Goal: Task Accomplishment & Management: Manage account settings

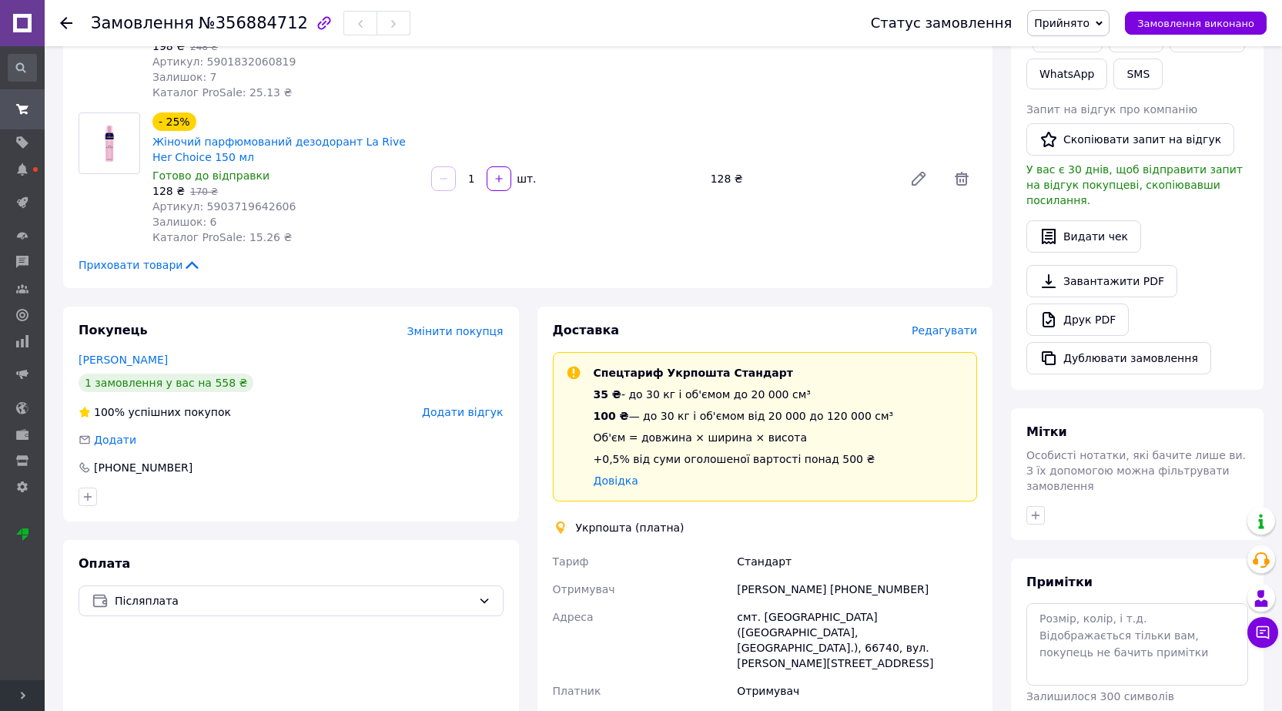
scroll to position [462, 0]
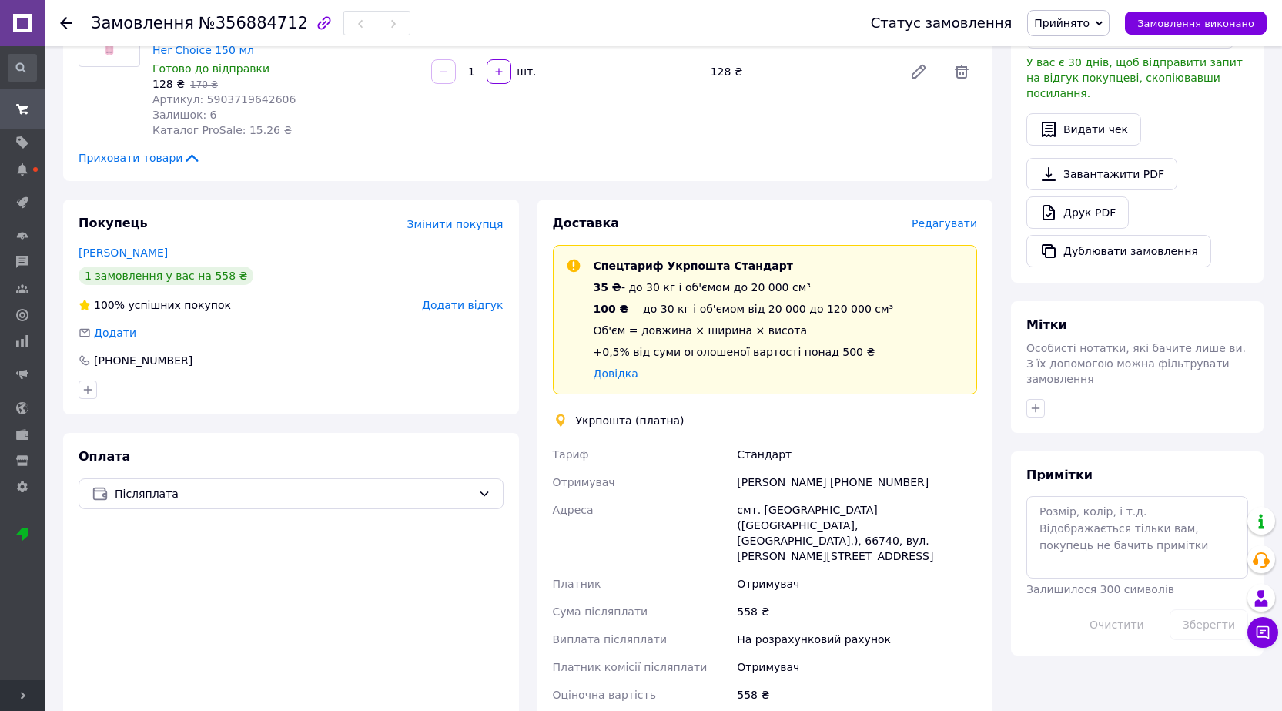
click at [774, 506] on div "смт. [GEOGRAPHIC_DATA] ([GEOGRAPHIC_DATA], [GEOGRAPHIC_DATA].), 66740, вул. [PE…" at bounding box center [857, 533] width 246 height 74
copy div "Затишшя"
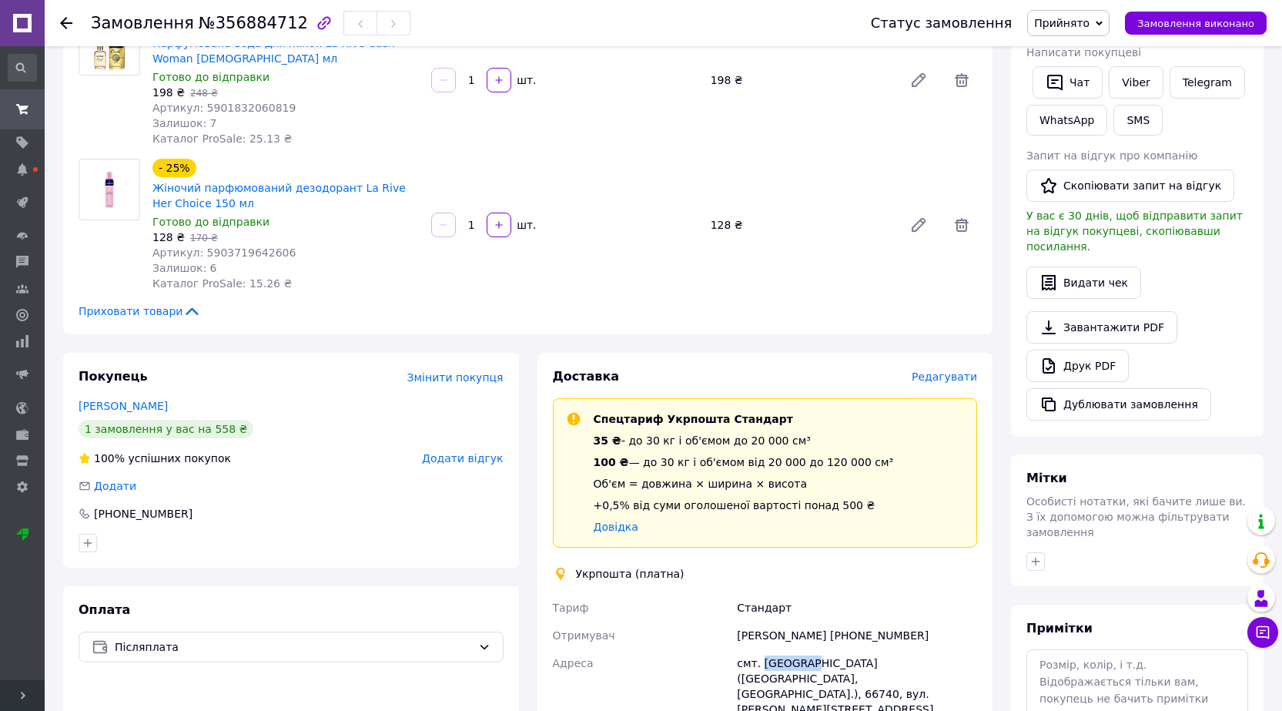
scroll to position [308, 0]
click at [1135, 81] on link "Viber" at bounding box center [1136, 83] width 54 height 32
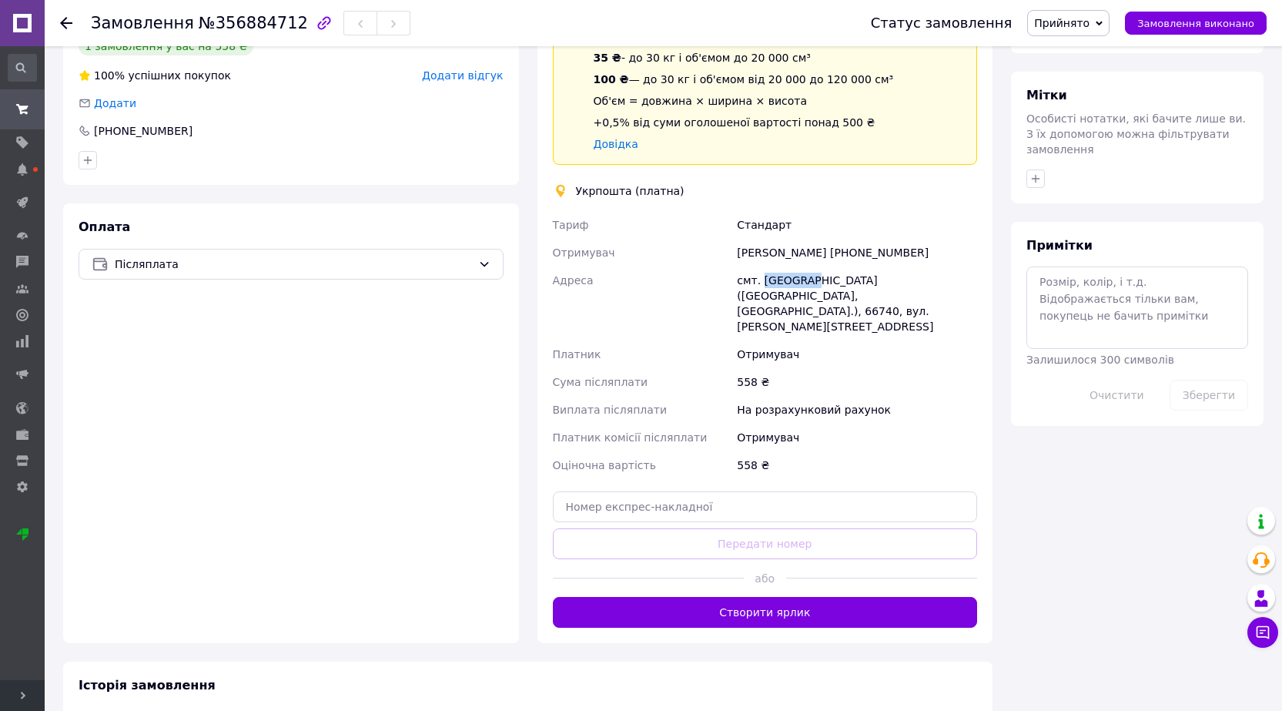
scroll to position [693, 0]
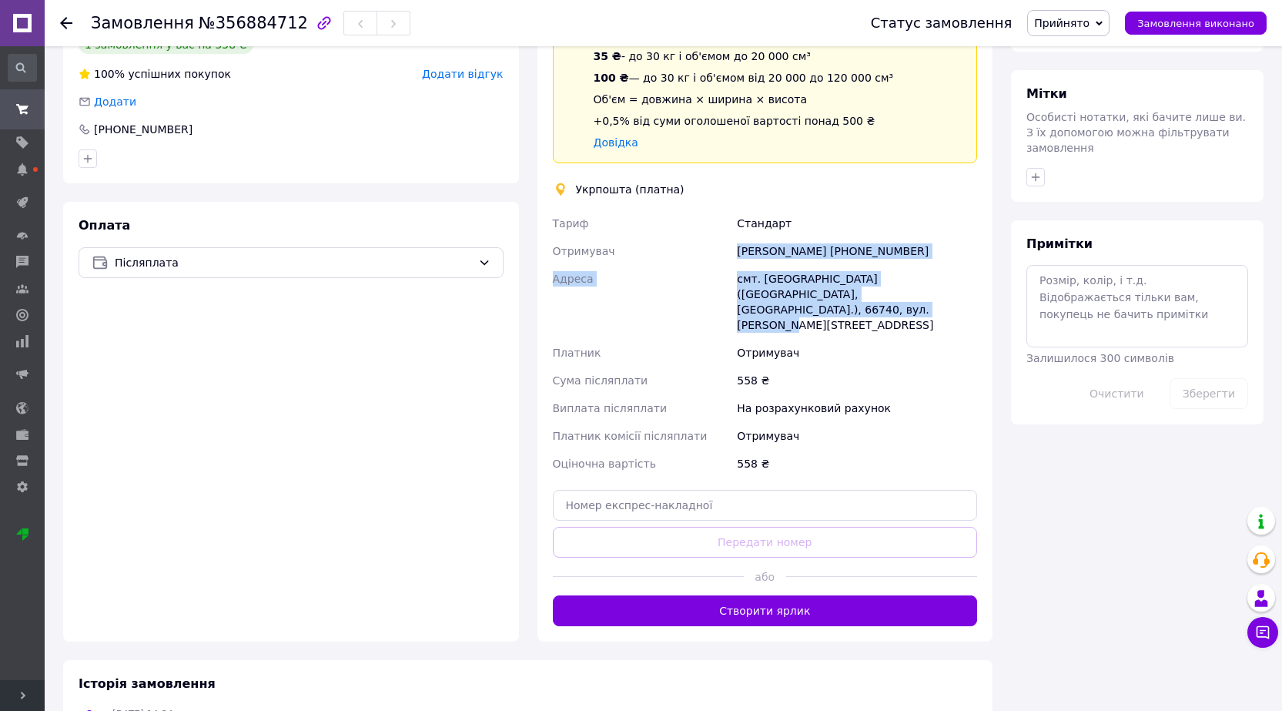
drag, startPoint x: 773, startPoint y: 256, endPoint x: 939, endPoint y: 300, distance: 172.2
click at [939, 300] on div "Тариф Стандарт Отримувач Тетяна Яциняк +380666325342 Адреса смт. Затишшя (Одесь…" at bounding box center [765, 343] width 431 height 268
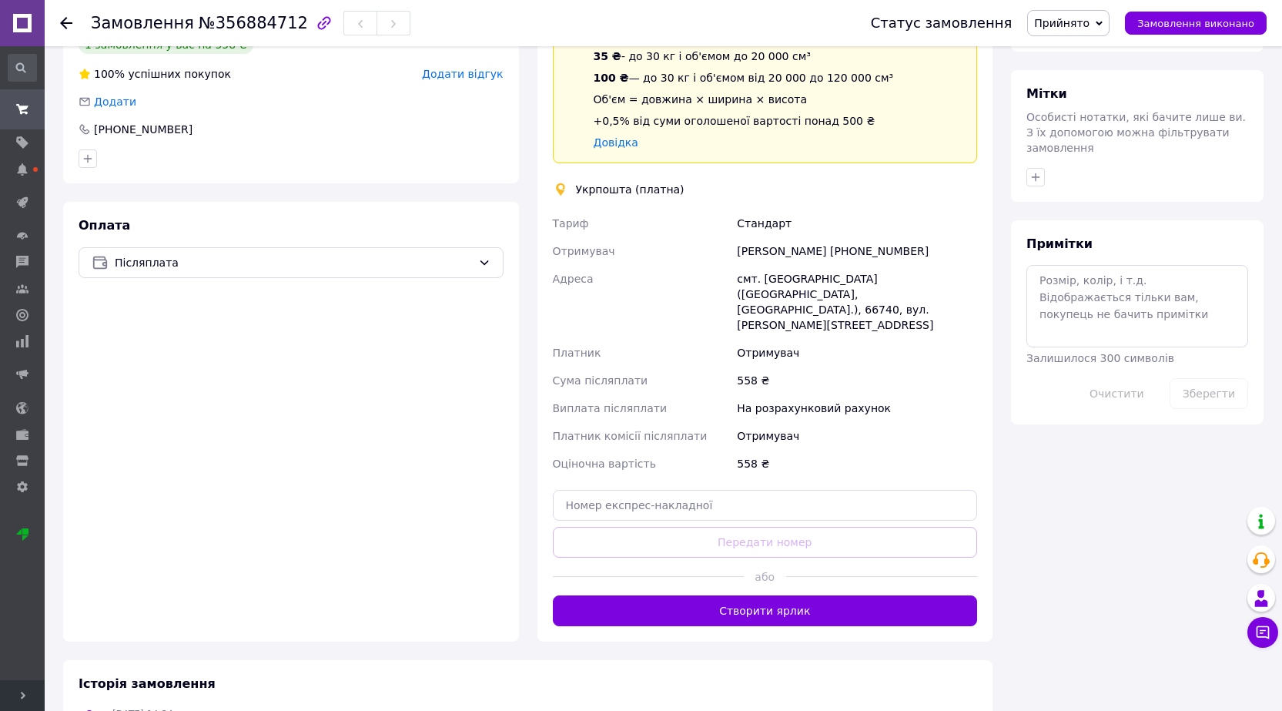
click at [914, 339] on div "Отримувач" at bounding box center [857, 353] width 246 height 28
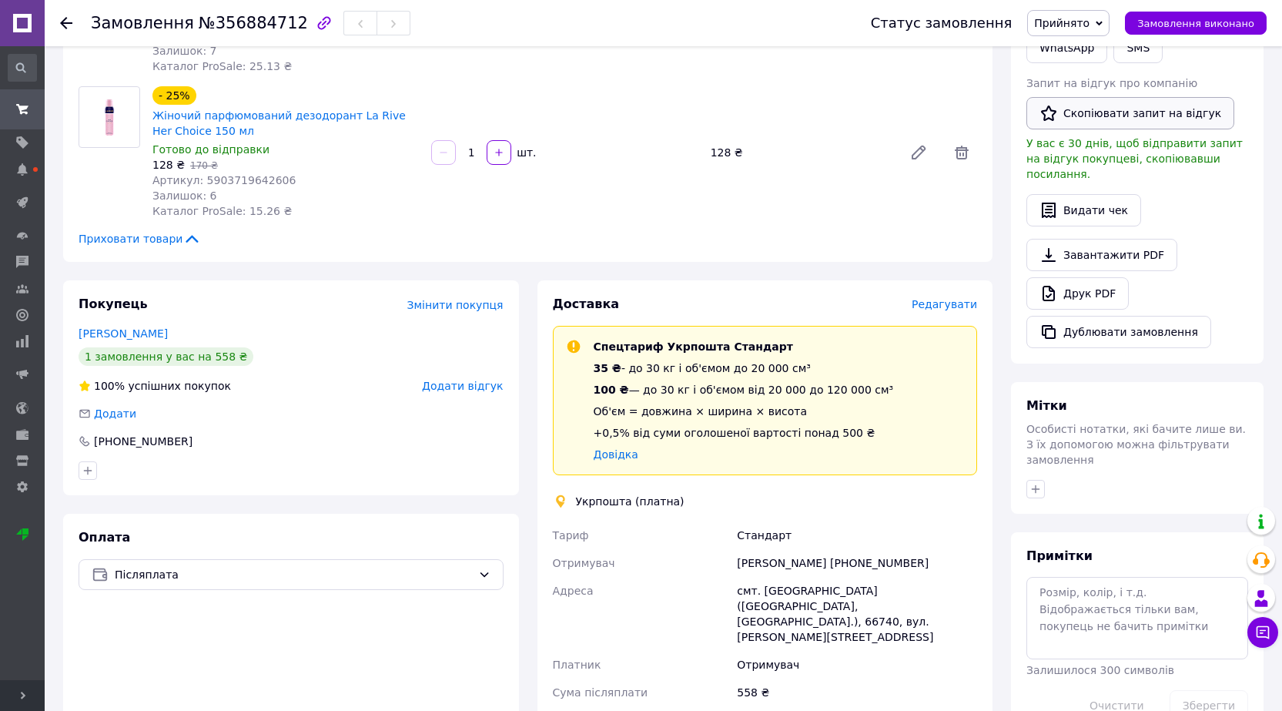
scroll to position [308, 0]
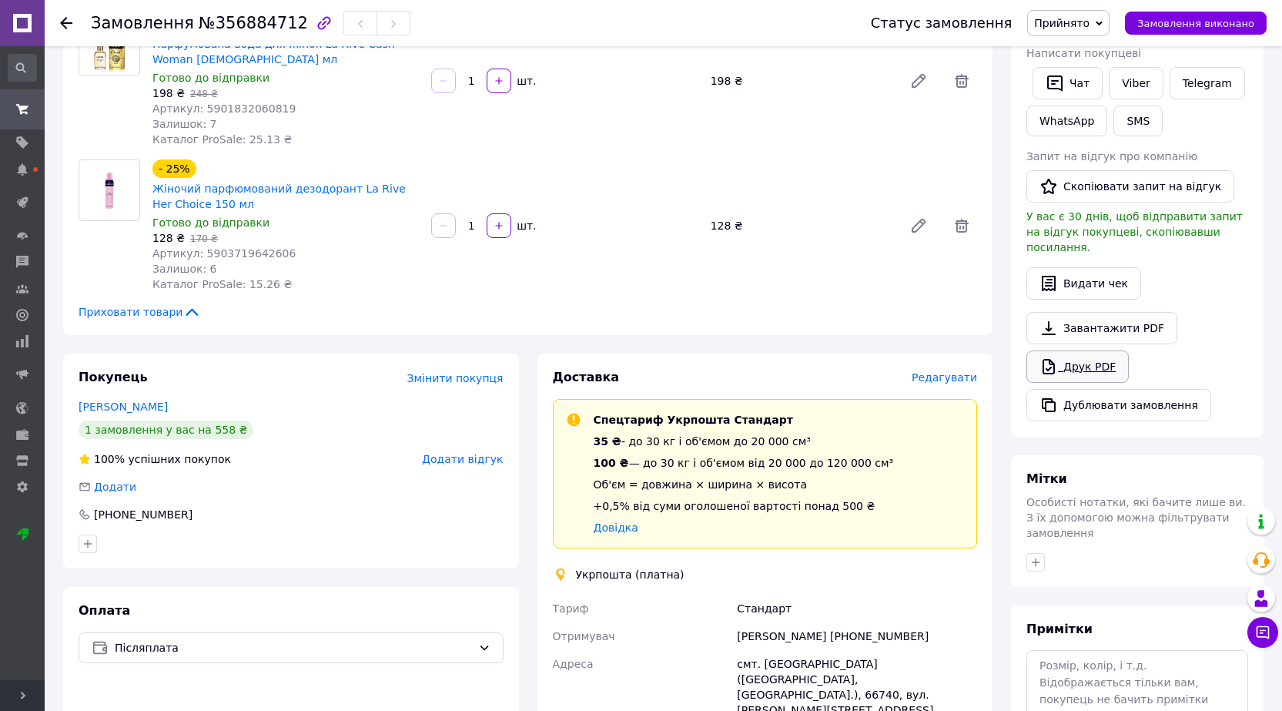
click at [1100, 350] on link "Друк PDF" at bounding box center [1077, 366] width 102 height 32
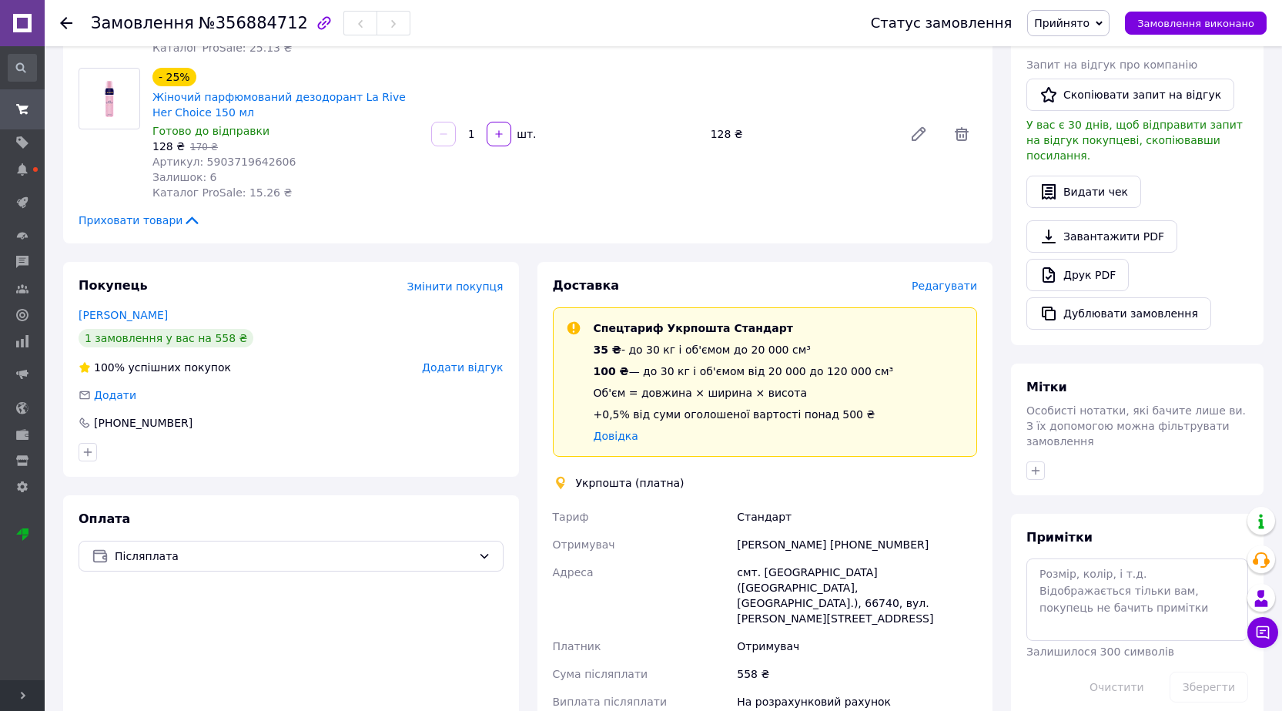
scroll to position [539, 0]
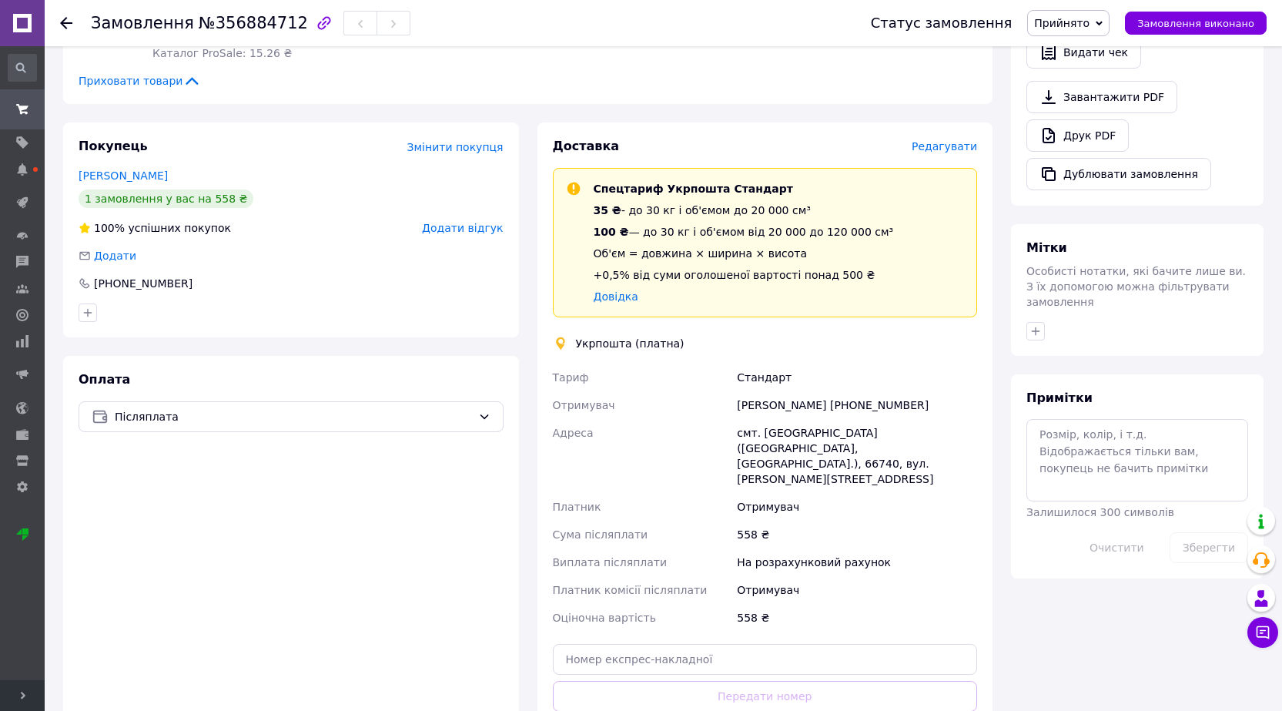
click at [667, 189] on span "Спецтариф Укрпошта Стандарт" at bounding box center [693, 188] width 199 height 12
copy span "Укрпошта"
click at [796, 402] on div "Тетяна Яциняк +380666325342" at bounding box center [857, 405] width 246 height 28
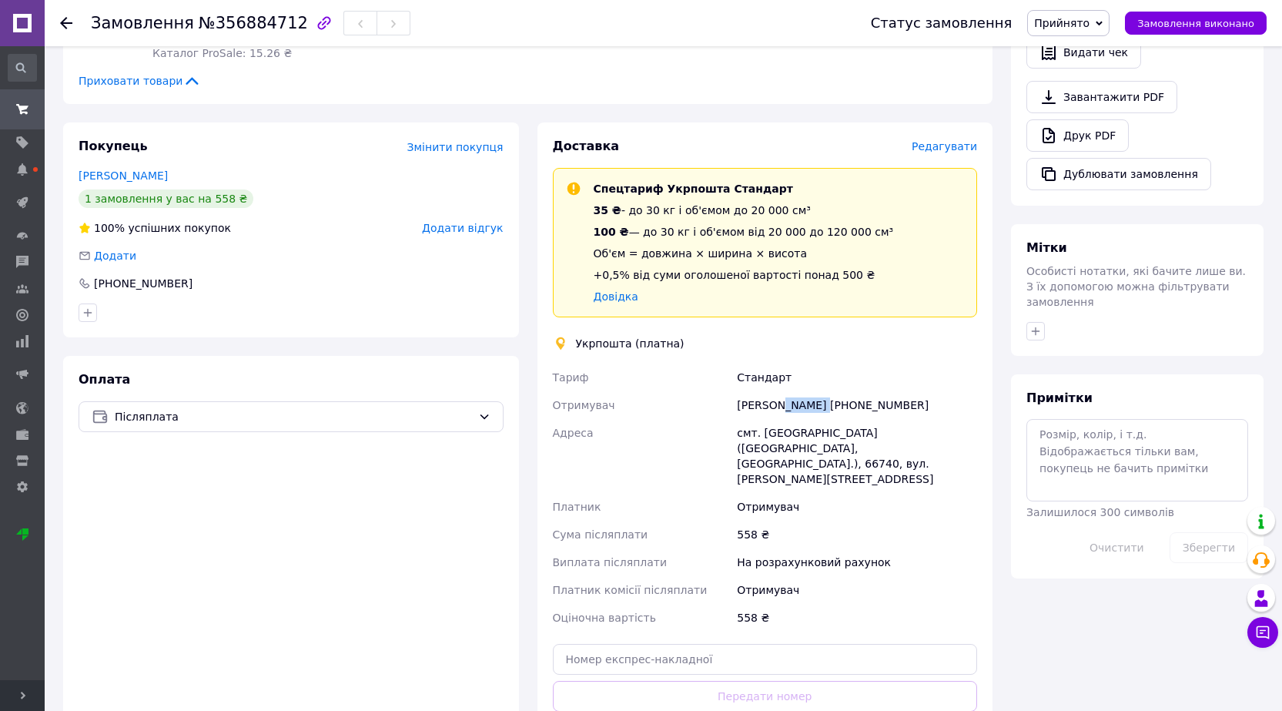
copy div "Яциняк"
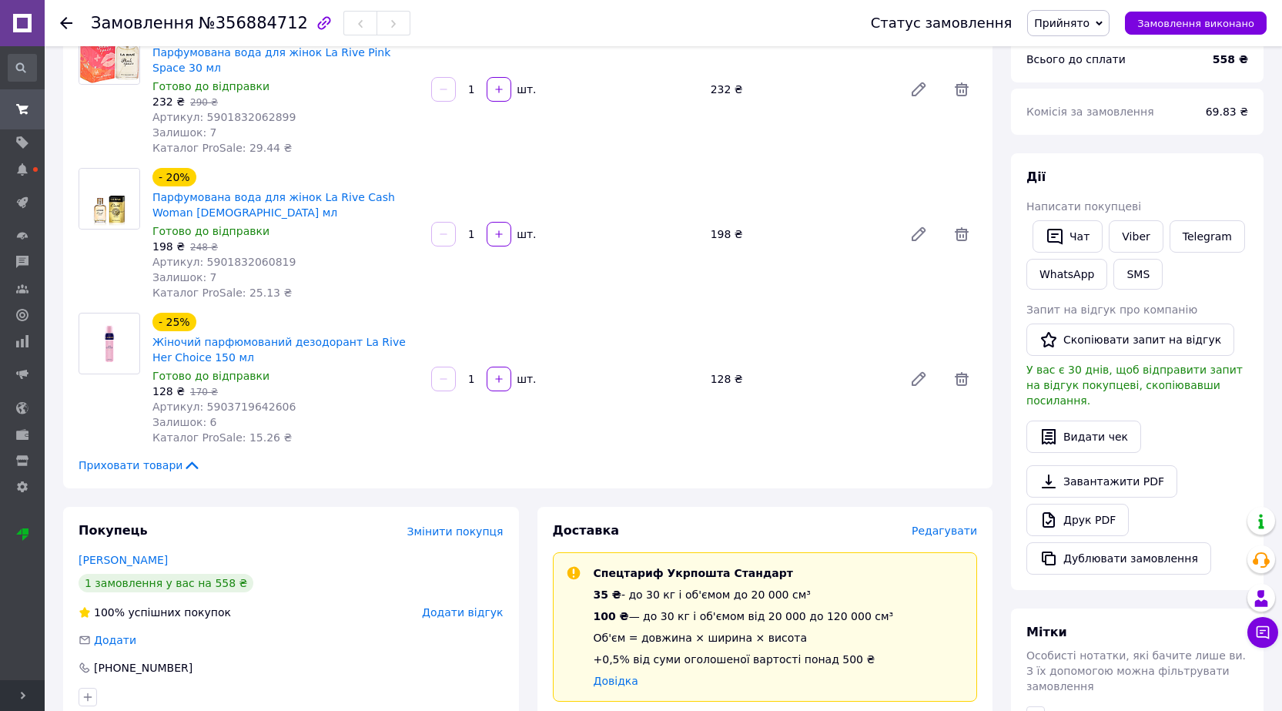
scroll to position [154, 0]
click at [1139, 239] on link "Viber" at bounding box center [1136, 237] width 54 height 32
click at [246, 25] on span "№356884712" at bounding box center [253, 23] width 109 height 18
copy span "356884712"
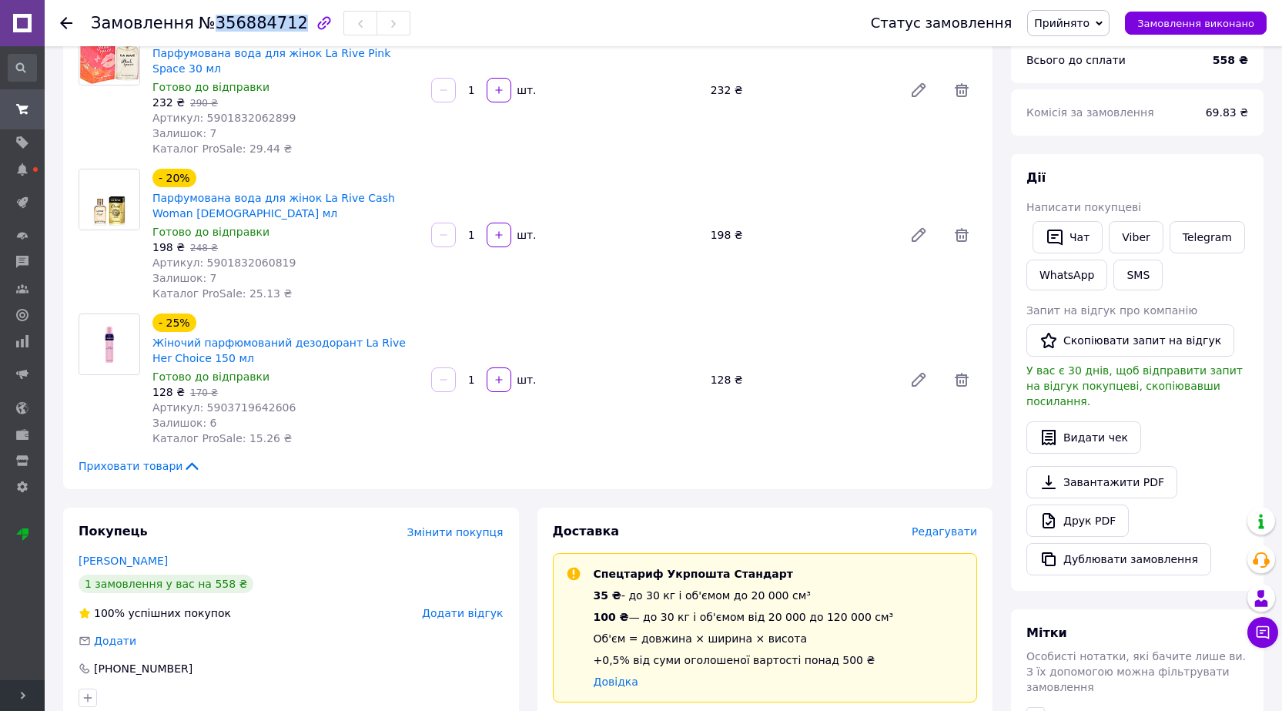
scroll to position [0, 0]
